Goal: Transaction & Acquisition: Subscribe to service/newsletter

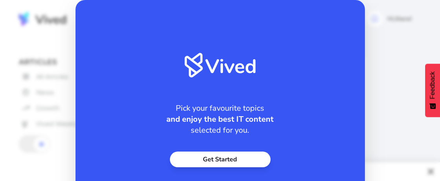
click at [235, 163] on link "Get Started" at bounding box center [220, 160] width 101 height 16
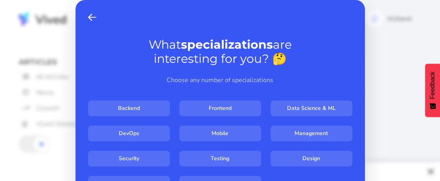
click at [221, 106] on input "Frontend" at bounding box center [220, 109] width 82 height 16
checkbox input "****"
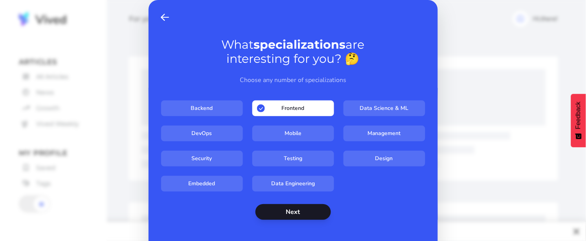
click at [300, 181] on button "Next" at bounding box center [294, 213] width 76 height 16
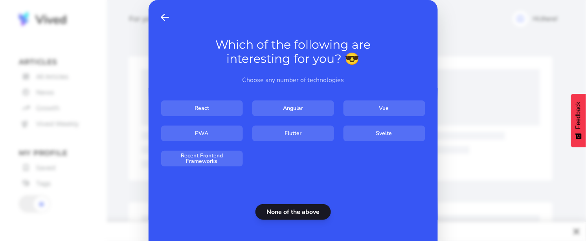
click at [399, 103] on input "Vue" at bounding box center [385, 109] width 82 height 16
checkbox input "****"
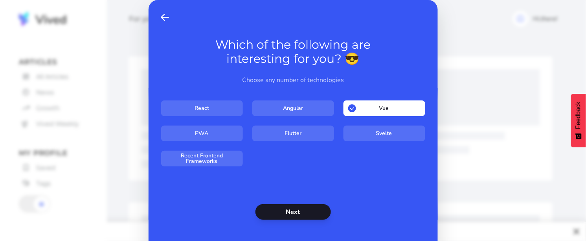
click at [290, 181] on button "Next" at bounding box center [294, 213] width 76 height 16
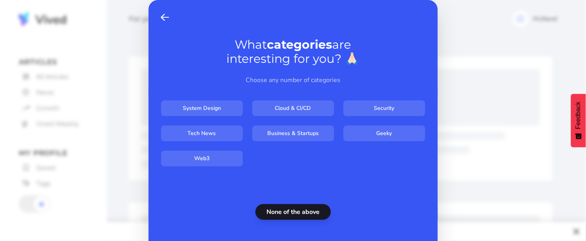
click at [218, 107] on input "System Design" at bounding box center [202, 109] width 82 height 16
checkbox input "****"
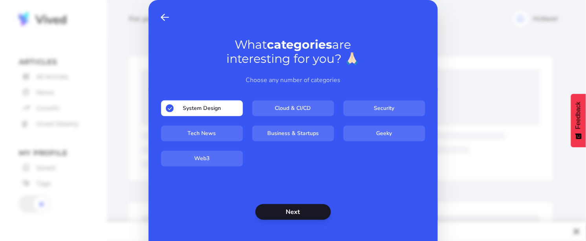
click at [308, 181] on button "Next" at bounding box center [294, 213] width 76 height 16
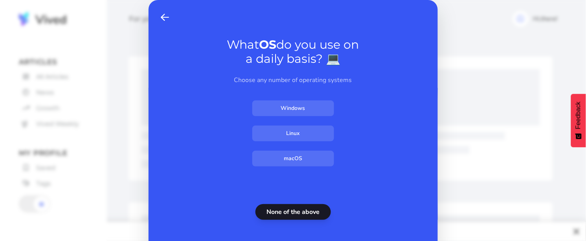
click at [299, 105] on input "Windows" at bounding box center [294, 109] width 82 height 16
checkbox input "****"
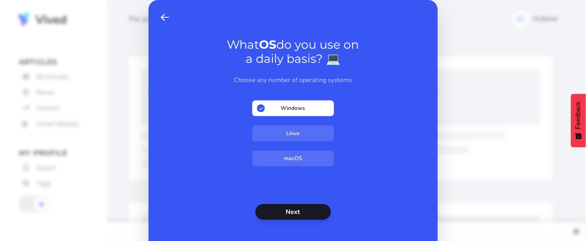
click at [302, 133] on input "Linux" at bounding box center [294, 134] width 82 height 16
checkbox input "****"
click at [289, 181] on button "Next" at bounding box center [294, 213] width 76 height 16
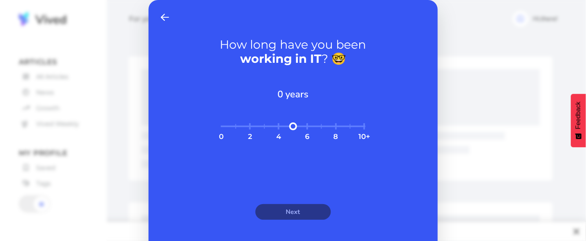
click at [273, 118] on div "How long have you been working in IT ? 🤓 0 years 0 2 4 6 8 10+ Next" at bounding box center [293, 126] width 289 height 252
type input "*"
click at [276, 126] on input "range" at bounding box center [293, 131] width 151 height 17
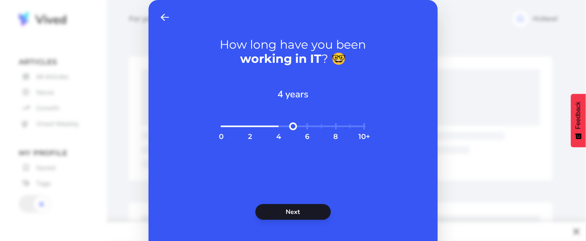
click at [292, 181] on button "Next" at bounding box center [294, 213] width 76 height 16
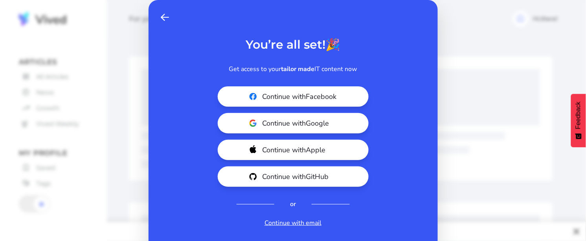
click at [292, 181] on link "Continue with email" at bounding box center [293, 223] width 57 height 9
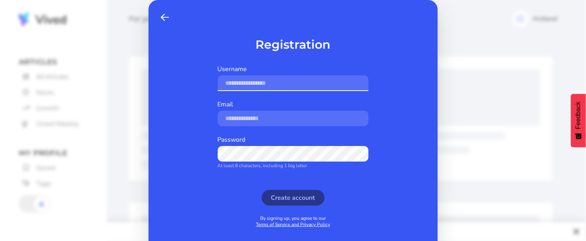
drag, startPoint x: 265, startPoint y: 87, endPoint x: 265, endPoint y: 100, distance: 12.6
click at [265, 87] on input "text" at bounding box center [293, 84] width 151 height 16
drag, startPoint x: 201, startPoint y: 54, endPoint x: 196, endPoint y: 50, distance: 5.8
click at [201, 54] on div "Back Registration Username Email Password At least 8 characters, including 1 bi…" at bounding box center [293, 126] width 289 height 252
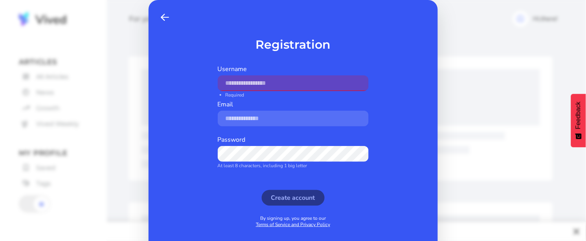
click at [167, 15] on span at bounding box center [165, 17] width 8 height 9
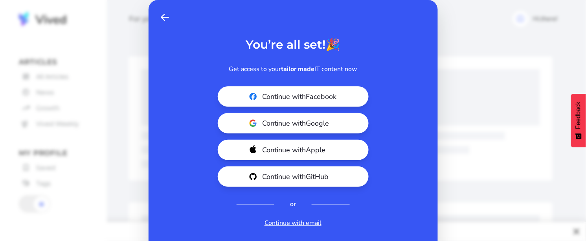
click at [131, 68] on div "Back You’re all set! 🎉 Get access to your tailor made IT content now Continue w…" at bounding box center [293, 120] width 586 height 241
click at [440, 57] on div "Back You’re all set! 🎉 Get access to your tailor made IT content now Continue w…" at bounding box center [293, 120] width 586 height 241
click at [440, 66] on div "Back You’re all set! 🎉 Get access to your tailor made IT content now Continue w…" at bounding box center [293, 120] width 586 height 241
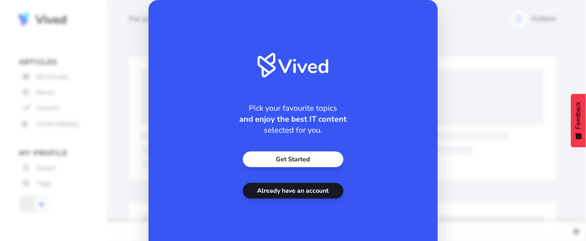
click at [300, 184] on link "Already have an account" at bounding box center [293, 191] width 101 height 16
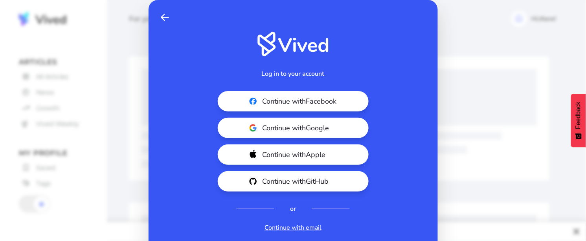
click at [160, 17] on link "Back" at bounding box center [165, 17] width 15 height 16
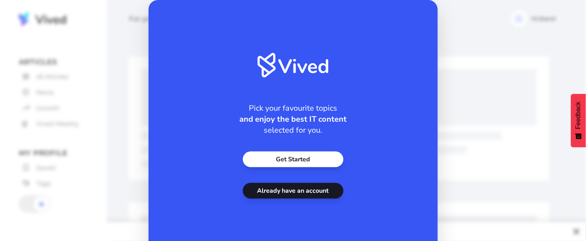
click at [121, 41] on div "Pick your favourite topics and enjoy the best IT content selected for you. Get …" at bounding box center [293, 120] width 586 height 241
click at [108, 74] on div "Pick your favourite topics and enjoy the best IT content selected for you. Get …" at bounding box center [293, 120] width 586 height 241
click at [288, 192] on link "Already have an account" at bounding box center [293, 191] width 101 height 16
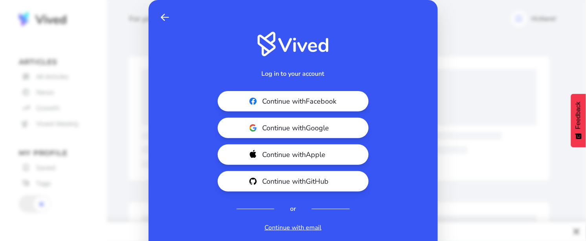
click at [522, 29] on div "Back Log in to your account Continue with Facebook Continue with Google Continu…" at bounding box center [293, 120] width 586 height 241
